Goal: Complete application form: Complete application form

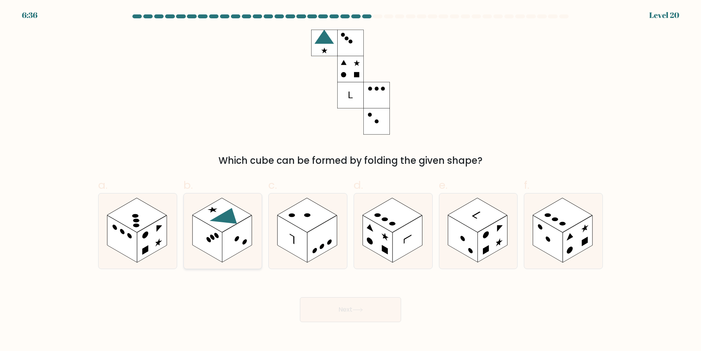
click at [238, 240] on circle at bounding box center [236, 238] width 5 height 7
click at [351, 180] on input "b." at bounding box center [351, 177] width 0 height 5
radio input "true"
click at [384, 310] on button "Next" at bounding box center [350, 309] width 101 height 25
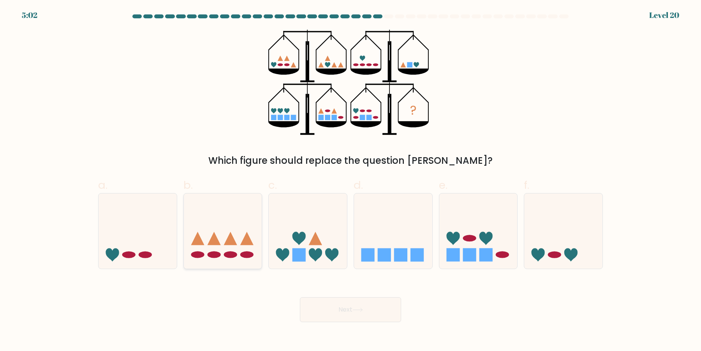
click at [240, 229] on icon at bounding box center [223, 231] width 78 height 65
click at [351, 180] on input "b." at bounding box center [351, 177] width 0 height 5
radio input "true"
click at [316, 304] on button "Next" at bounding box center [350, 309] width 101 height 25
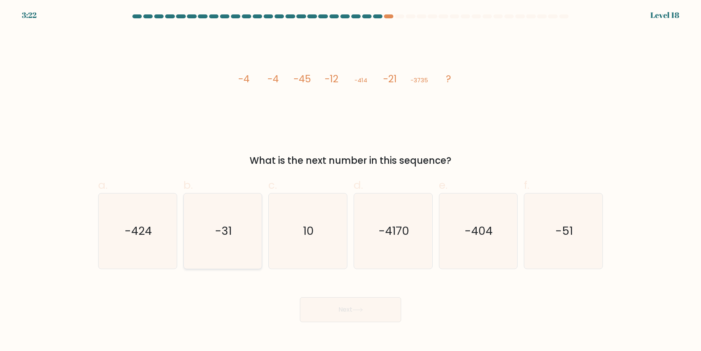
click at [203, 231] on icon "-31" at bounding box center [222, 230] width 75 height 75
click at [351, 180] on input "b. -31" at bounding box center [351, 177] width 0 height 5
radio input "true"
click at [336, 307] on button "Next" at bounding box center [350, 309] width 101 height 25
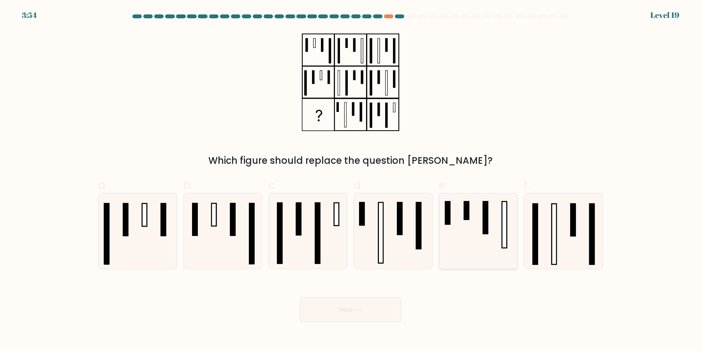
click at [490, 241] on icon at bounding box center [478, 230] width 75 height 75
click at [351, 180] on input "e." at bounding box center [351, 177] width 0 height 5
radio input "true"
click at [371, 315] on button "Next" at bounding box center [350, 309] width 101 height 25
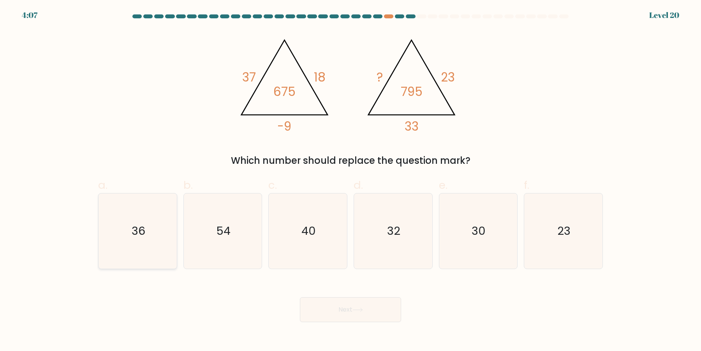
click at [132, 243] on icon "36" at bounding box center [137, 230] width 75 height 75
click at [351, 180] on input "a. 36" at bounding box center [351, 177] width 0 height 5
radio input "true"
click at [320, 314] on button "Next" at bounding box center [350, 309] width 101 height 25
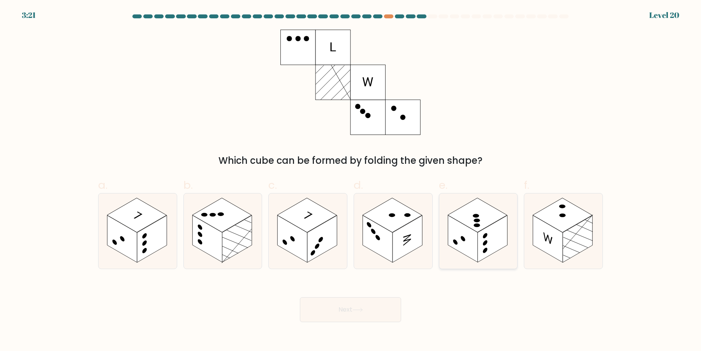
click at [485, 243] on circle at bounding box center [485, 242] width 5 height 7
click at [351, 180] on input "e." at bounding box center [351, 177] width 0 height 5
radio input "true"
click at [391, 319] on button "Next" at bounding box center [350, 309] width 101 height 25
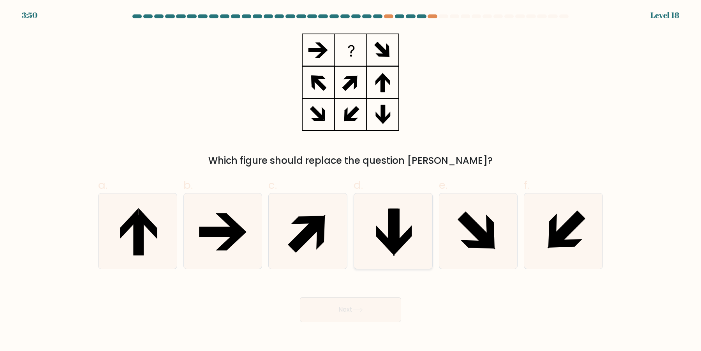
click at [396, 245] on icon at bounding box center [395, 228] width 10 height 40
click at [351, 180] on input "d." at bounding box center [351, 177] width 0 height 5
radio input "true"
click at [398, 237] on icon at bounding box center [395, 229] width 10 height 40
click at [351, 180] on input "d." at bounding box center [351, 177] width 0 height 5
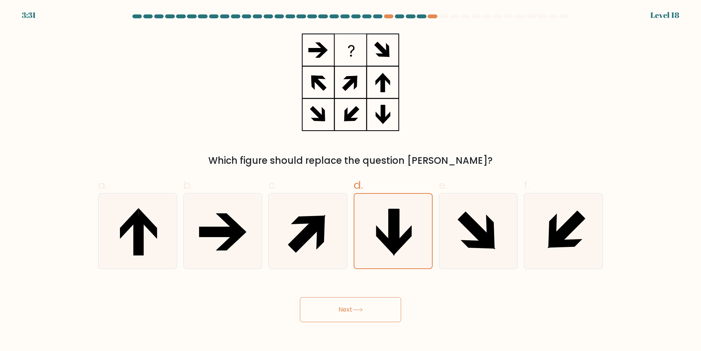
click at [374, 311] on button "Next" at bounding box center [350, 309] width 101 height 25
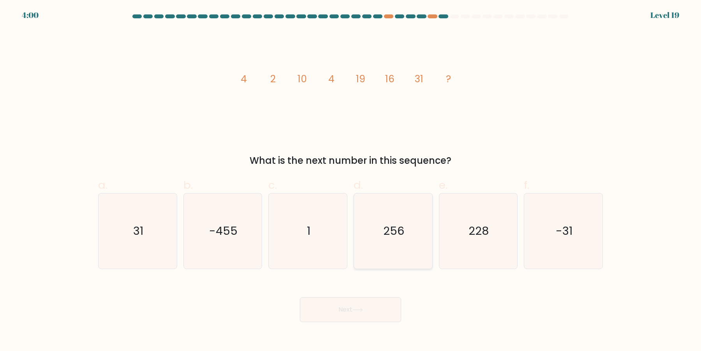
click at [403, 211] on icon "256" at bounding box center [393, 230] width 75 height 75
click at [351, 180] on input "d. 256" at bounding box center [351, 177] width 0 height 5
radio input "true"
click at [365, 306] on button "Next" at bounding box center [350, 309] width 101 height 25
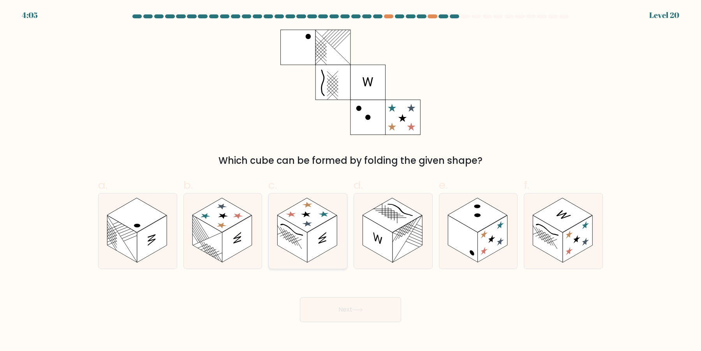
click at [312, 228] on rect at bounding box center [307, 215] width 60 height 34
click at [351, 180] on input "c." at bounding box center [351, 177] width 0 height 5
radio input "true"
click at [480, 233] on rect at bounding box center [493, 238] width 30 height 47
click at [351, 180] on input "e." at bounding box center [351, 177] width 0 height 5
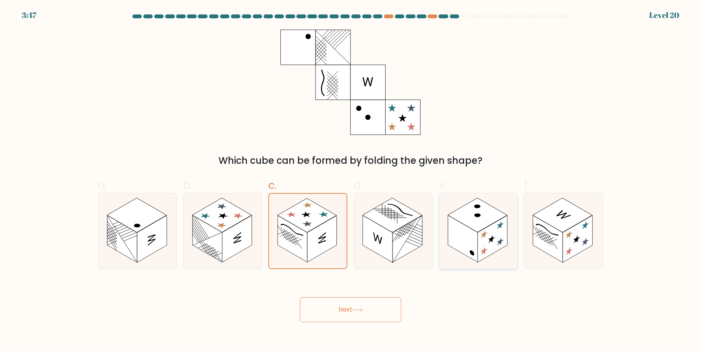
radio input "true"
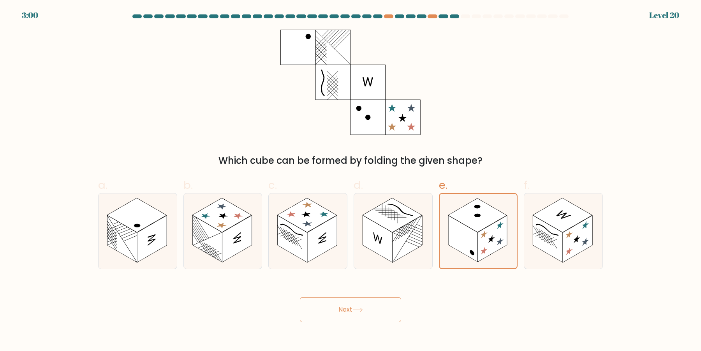
click at [365, 313] on button "Next" at bounding box center [350, 309] width 101 height 25
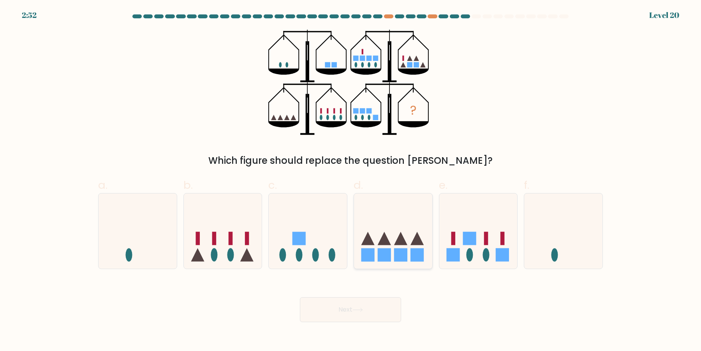
click at [391, 239] on icon at bounding box center [393, 231] width 78 height 65
click at [351, 180] on input "d." at bounding box center [351, 177] width 0 height 5
radio input "true"
click at [236, 242] on icon at bounding box center [223, 231] width 78 height 65
click at [351, 180] on input "b." at bounding box center [351, 177] width 0 height 5
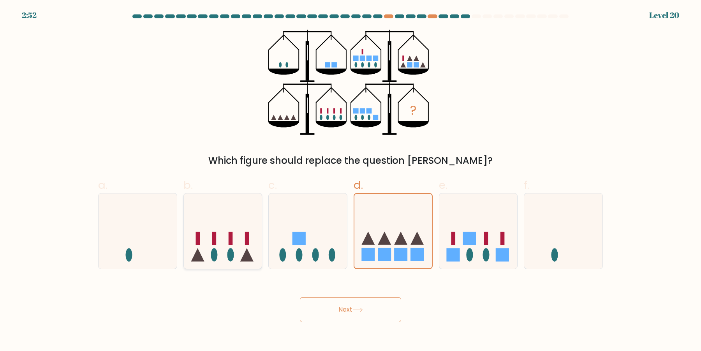
radio input "true"
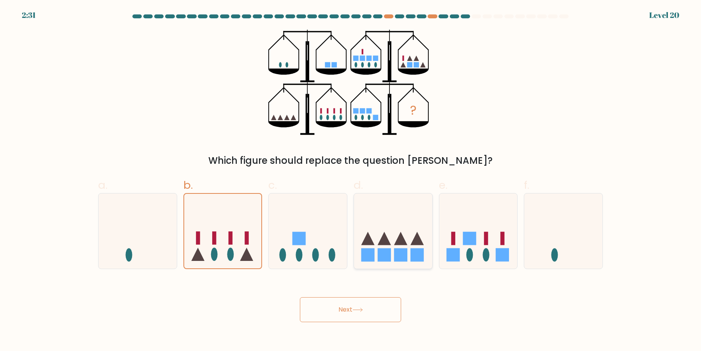
click at [388, 241] on icon at bounding box center [384, 237] width 13 height 13
click at [351, 180] on input "d." at bounding box center [351, 177] width 0 height 5
radio input "true"
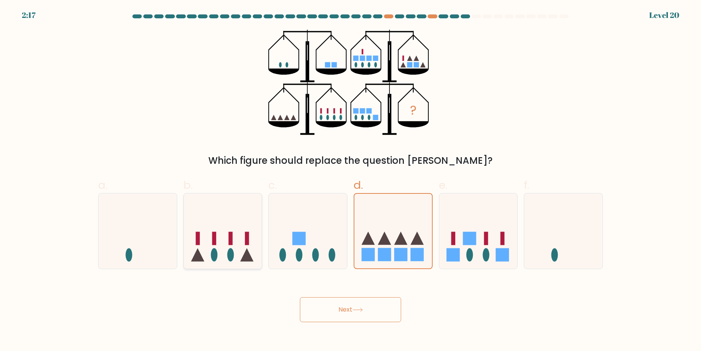
click at [216, 248] on icon at bounding box center [223, 231] width 78 height 65
click at [351, 180] on input "b." at bounding box center [351, 177] width 0 height 5
radio input "true"
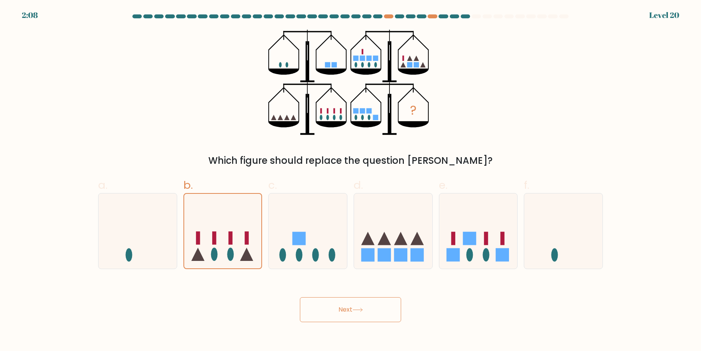
click at [363, 319] on button "Next" at bounding box center [350, 309] width 101 height 25
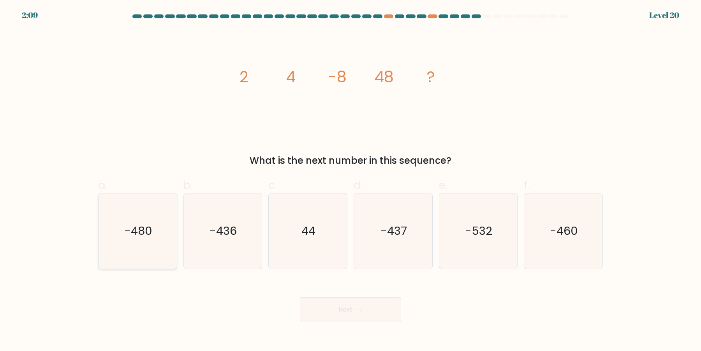
click at [143, 233] on text "-480" at bounding box center [138, 231] width 28 height 16
click at [351, 180] on input "a. -480" at bounding box center [351, 177] width 0 height 5
radio input "true"
click at [105, 225] on icon "-480" at bounding box center [137, 231] width 74 height 74
click at [351, 180] on input "a. -480" at bounding box center [351, 177] width 0 height 5
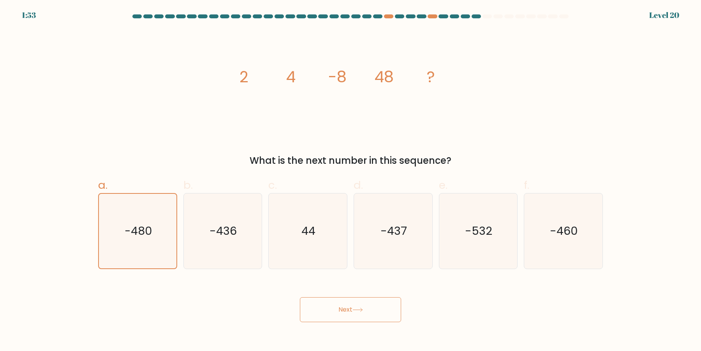
click at [326, 317] on button "Next" at bounding box center [350, 309] width 101 height 25
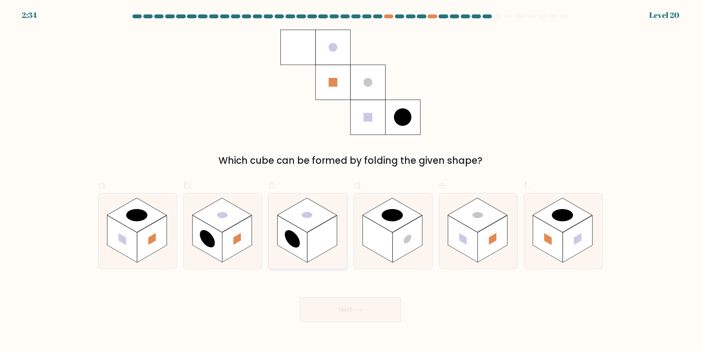
click at [328, 235] on rect at bounding box center [322, 238] width 30 height 47
click at [351, 180] on input "c." at bounding box center [351, 177] width 0 height 5
radio input "true"
click at [381, 304] on button "Next" at bounding box center [350, 309] width 101 height 25
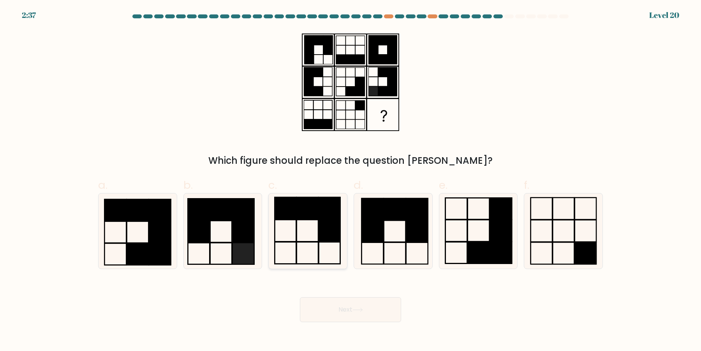
click at [311, 240] on icon at bounding box center [307, 230] width 75 height 75
click at [351, 180] on input "c." at bounding box center [351, 177] width 0 height 5
radio input "true"
click at [363, 309] on icon at bounding box center [358, 309] width 11 height 4
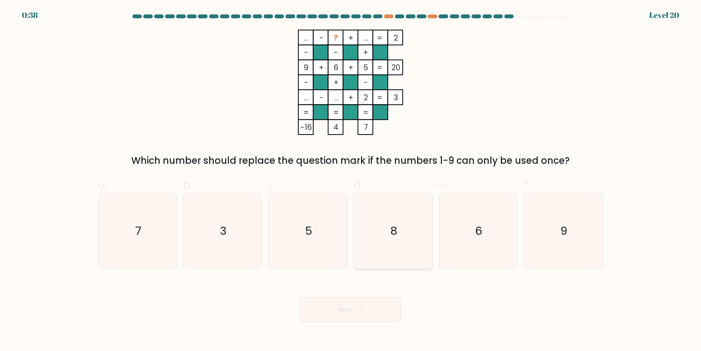
click at [385, 221] on icon "8" at bounding box center [393, 230] width 75 height 75
click at [351, 180] on input "d. 8" at bounding box center [351, 177] width 0 height 5
radio input "true"
click at [363, 309] on icon at bounding box center [358, 309] width 11 height 4
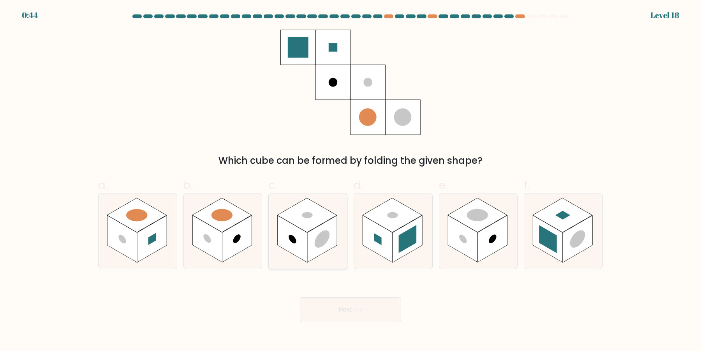
click at [313, 231] on rect at bounding box center [322, 238] width 30 height 47
click at [351, 180] on input "c." at bounding box center [351, 177] width 0 height 5
radio input "true"
click at [566, 248] on rect at bounding box center [578, 238] width 30 height 47
click at [351, 180] on input "f." at bounding box center [351, 177] width 0 height 5
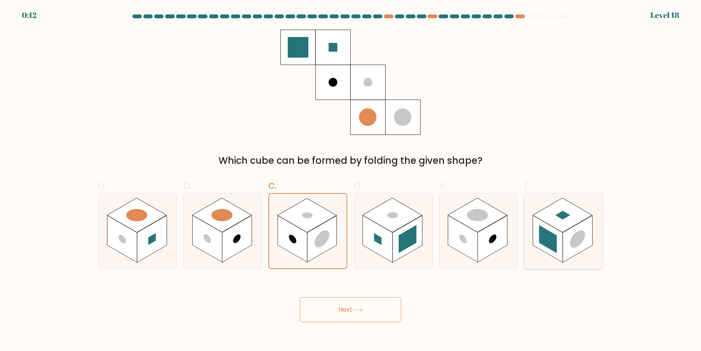
radio input "true"
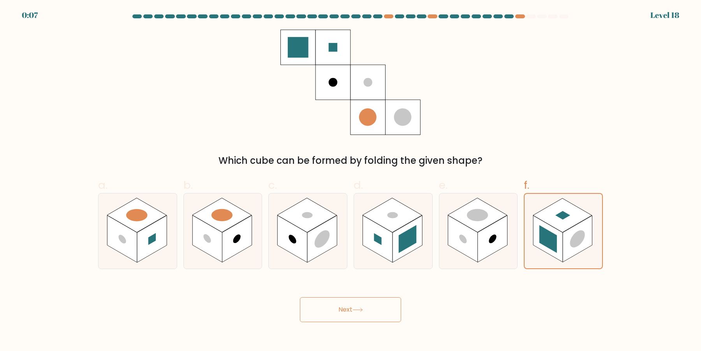
click at [358, 312] on icon at bounding box center [358, 309] width 11 height 4
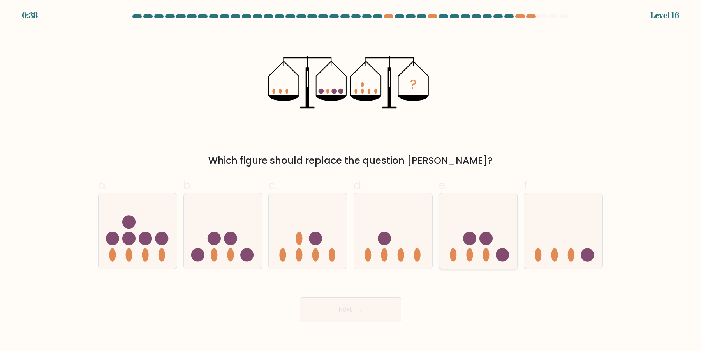
click at [497, 223] on icon at bounding box center [478, 231] width 78 height 65
click at [351, 180] on input "e." at bounding box center [351, 177] width 0 height 5
radio input "true"
click at [374, 309] on button "Next" at bounding box center [350, 309] width 101 height 25
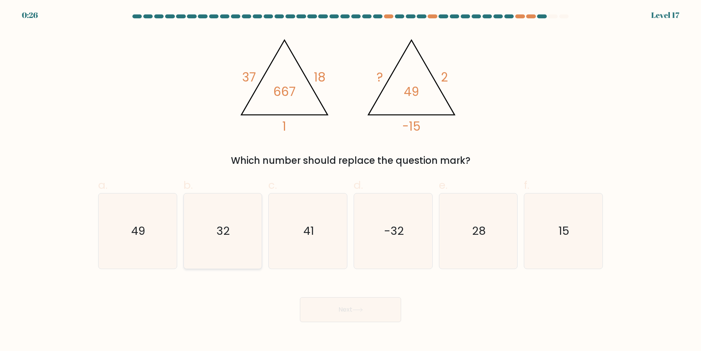
drag, startPoint x: 211, startPoint y: 249, endPoint x: 231, endPoint y: 264, distance: 25.2
click at [210, 248] on icon "32" at bounding box center [222, 230] width 75 height 75
click at [351, 180] on input "b. 32" at bounding box center [351, 177] width 0 height 5
radio input "true"
click at [349, 319] on button "Next" at bounding box center [350, 309] width 101 height 25
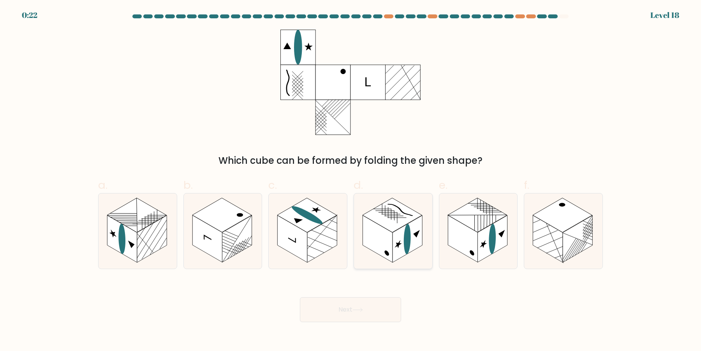
click at [388, 252] on rect at bounding box center [378, 238] width 30 height 47
click at [351, 180] on input "d." at bounding box center [351, 177] width 0 height 5
radio input "true"
click at [340, 309] on button "Next" at bounding box center [350, 309] width 101 height 25
click at [354, 314] on button "Next" at bounding box center [350, 309] width 101 height 25
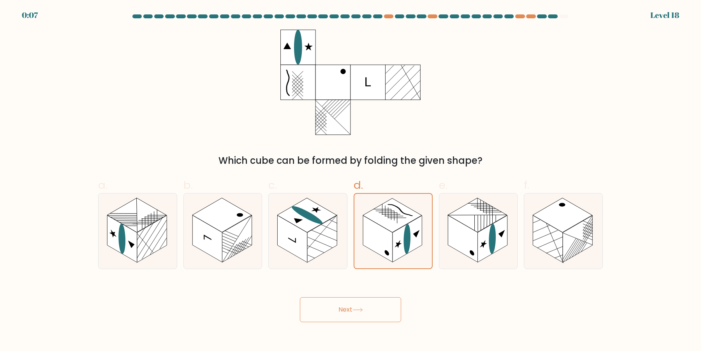
click at [359, 314] on button "Next" at bounding box center [350, 309] width 101 height 25
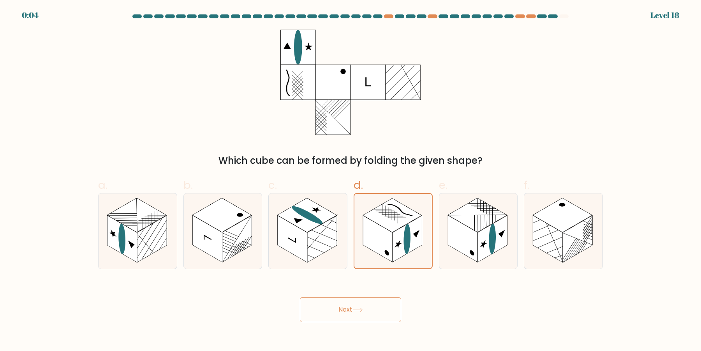
click at [300, 297] on button "Next" at bounding box center [350, 309] width 101 height 25
click at [362, 312] on icon at bounding box center [358, 309] width 11 height 4
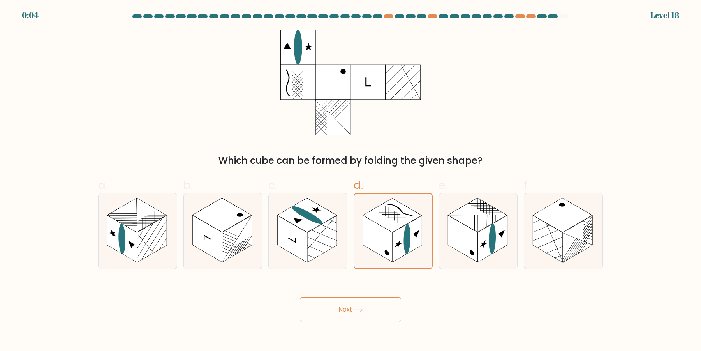
click at [300, 297] on button "Next" at bounding box center [350, 309] width 101 height 25
click at [362, 312] on icon at bounding box center [358, 309] width 11 height 4
click at [300, 297] on button "Next" at bounding box center [350, 309] width 101 height 25
